Goal: Information Seeking & Learning: Check status

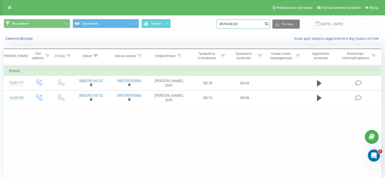
click at [209, 26] on div "Всі дзвінки Основний Графік 0678134132 Експорт .csv .xls .xlsx 21.05.2025 - 21.…" at bounding box center [193, 24] width 378 height 10
paste input "981270808"
type input "0981270808"
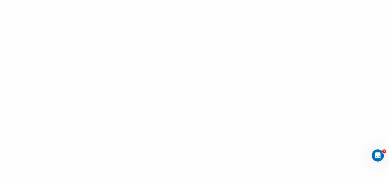
click at [269, 45] on div at bounding box center [194, 89] width 389 height 178
click at [139, 2] on div at bounding box center [194, 2] width 385 height 0
click at [140, 2] on div at bounding box center [194, 2] width 385 height 0
click at [142, 2] on div at bounding box center [194, 2] width 385 height 0
click at [143, 2] on div at bounding box center [194, 2] width 385 height 0
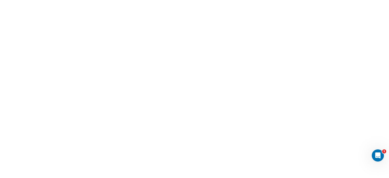
click at [145, 2] on div at bounding box center [194, 2] width 385 height 0
click at [147, 2] on div at bounding box center [194, 2] width 385 height 0
click at [146, 2] on div at bounding box center [194, 2] width 385 height 0
click at [143, 2] on div at bounding box center [194, 2] width 385 height 0
click at [144, 2] on div at bounding box center [194, 2] width 385 height 0
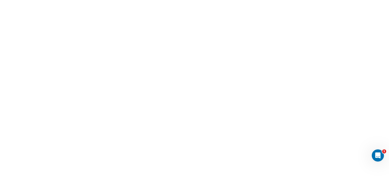
drag, startPoint x: 146, startPoint y: 34, endPoint x: 144, endPoint y: 35, distance: 2.6
click at [144, 2] on div at bounding box center [194, 2] width 385 height 0
click at [146, 2] on div at bounding box center [194, 2] width 385 height 0
click at [287, 58] on div at bounding box center [194, 89] width 389 height 178
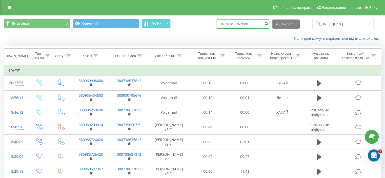
click at [242, 25] on input at bounding box center [243, 24] width 54 height 9
paste input "0981270808"
type input "0981270808"
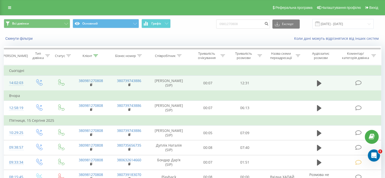
click at [359, 82] on icon at bounding box center [358, 82] width 6 height 5
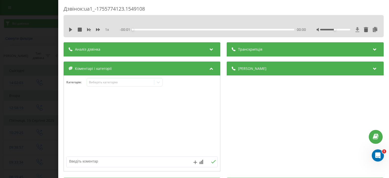
click at [356, 29] on icon at bounding box center [358, 29] width 4 height 5
